Goal: Task Accomplishment & Management: Manage account settings

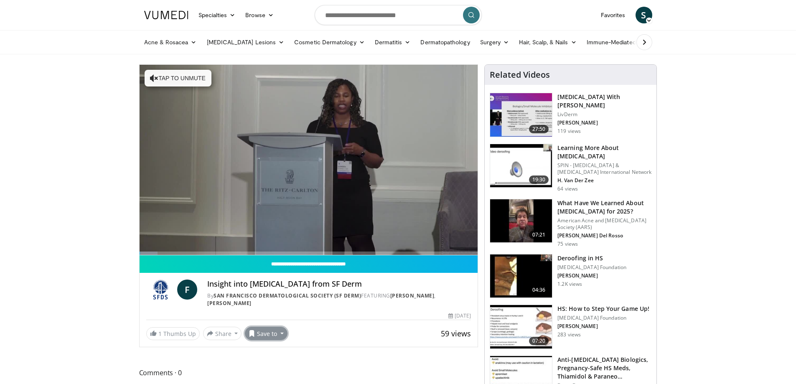
click at [267, 334] on button "Save to" at bounding box center [266, 333] width 43 height 13
click at [268, 294] on span "Add to Favorites" at bounding box center [280, 295] width 51 height 9
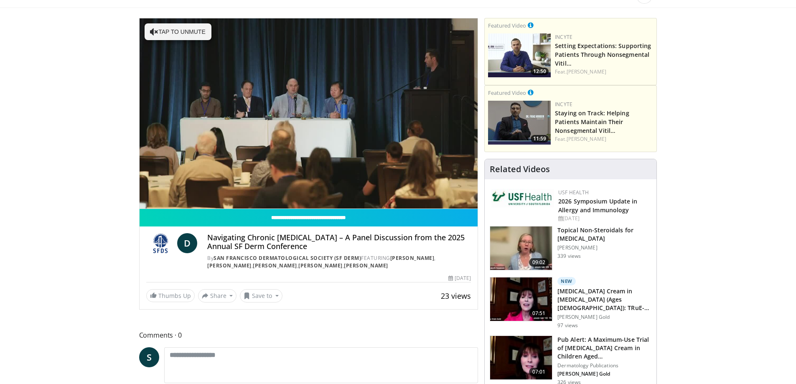
scroll to position [167, 0]
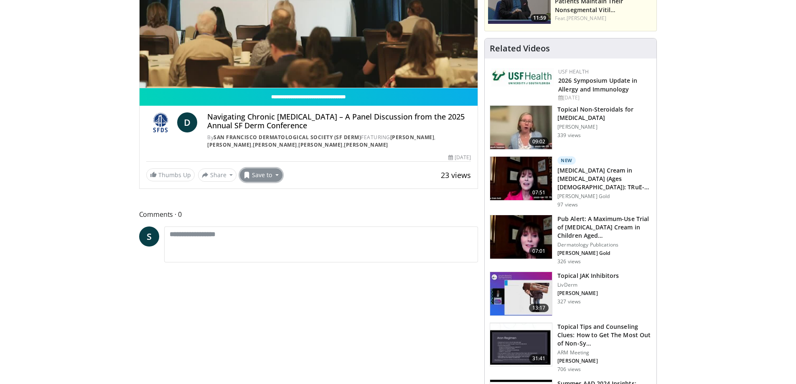
click at [259, 177] on button "Save to" at bounding box center [261, 174] width 43 height 13
click at [262, 194] on span "Add to Favorites" at bounding box center [275, 193] width 51 height 9
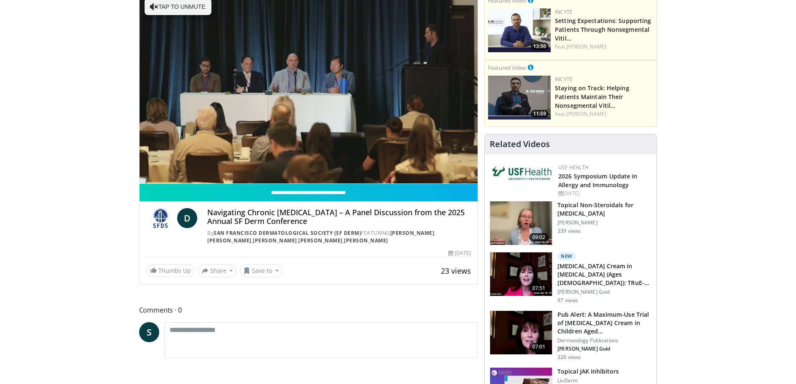
scroll to position [0, 0]
